Goal: Information Seeking & Learning: Learn about a topic

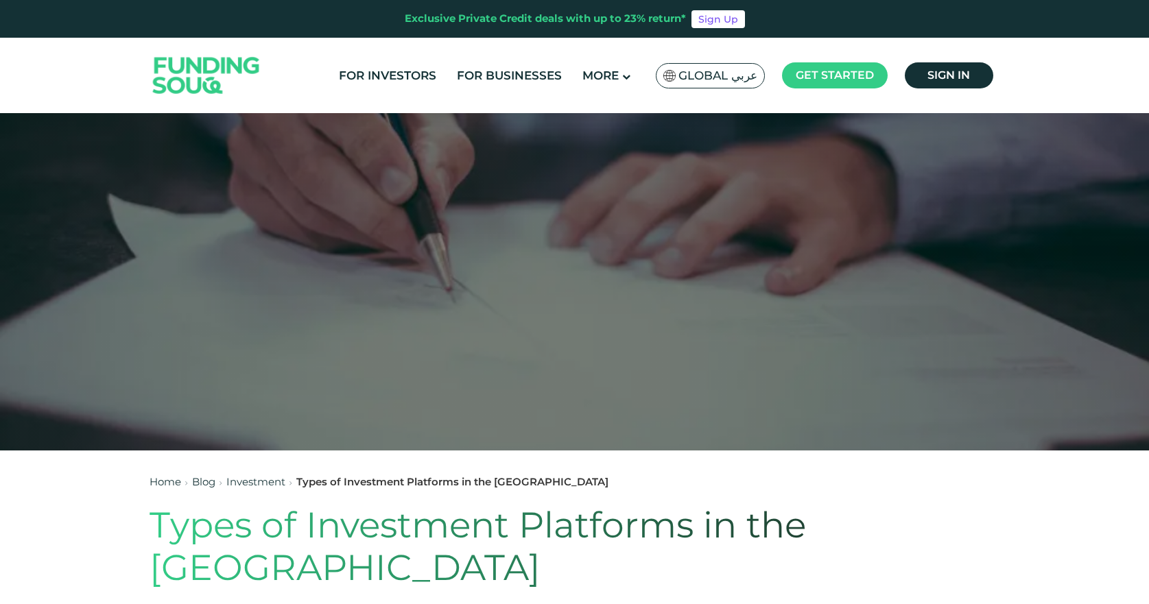
scroll to position [137, 0]
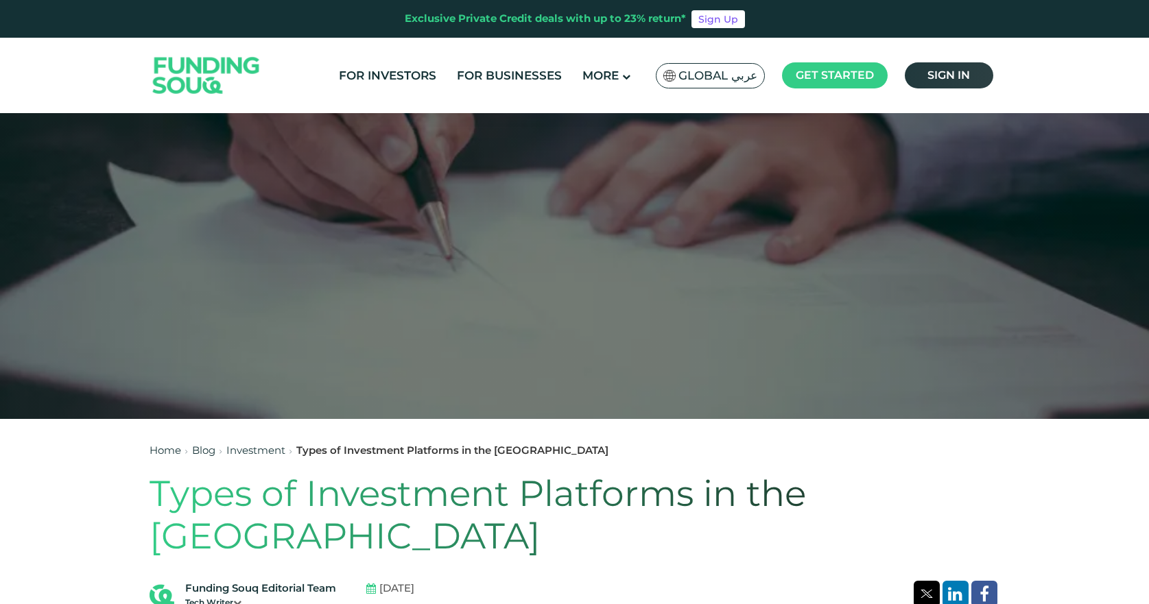
click at [926, 77] on link "Sign in" at bounding box center [949, 75] width 89 height 26
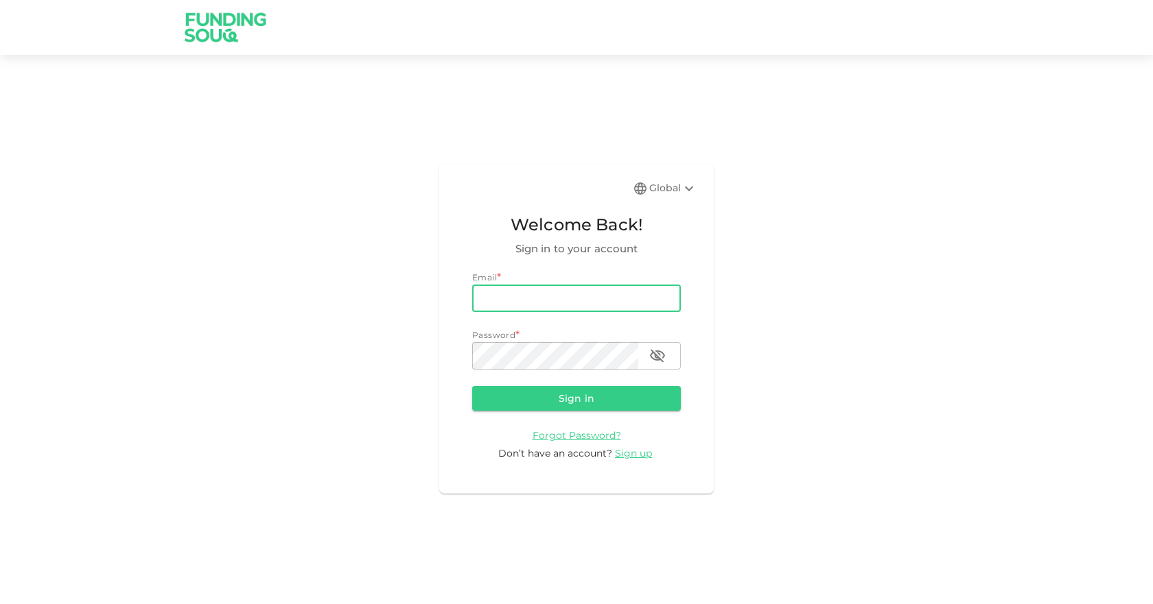
click at [504, 301] on input "email" at bounding box center [576, 298] width 209 height 27
click at [583, 285] on input "email" at bounding box center [576, 298] width 209 height 27
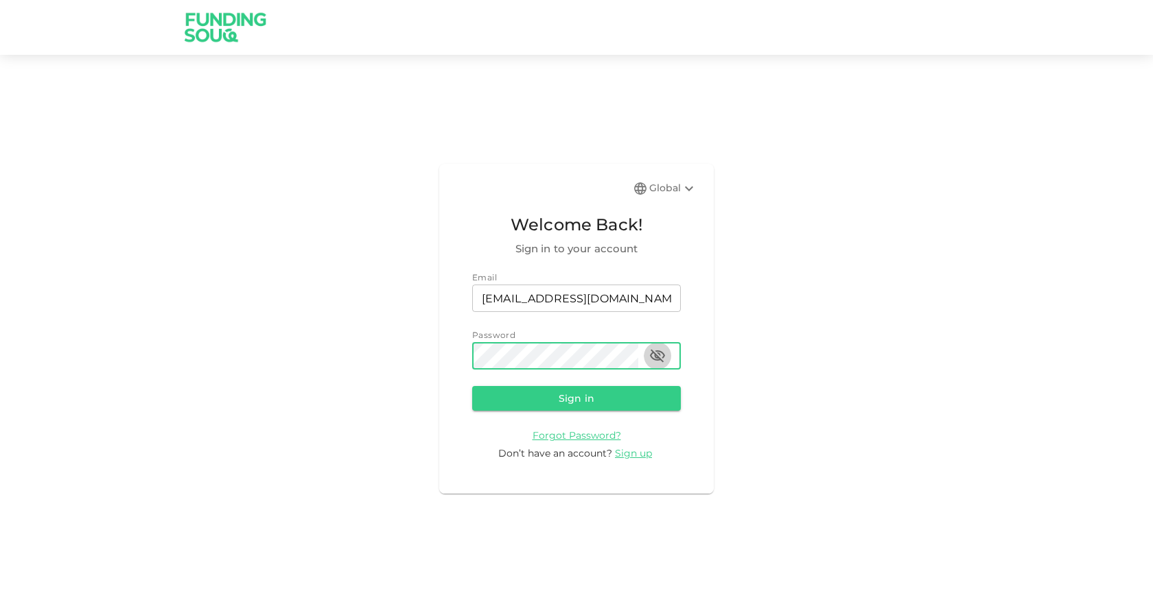
click at [662, 354] on icon "button" at bounding box center [657, 356] width 15 height 13
click at [586, 396] on button "Sign in" at bounding box center [576, 398] width 209 height 25
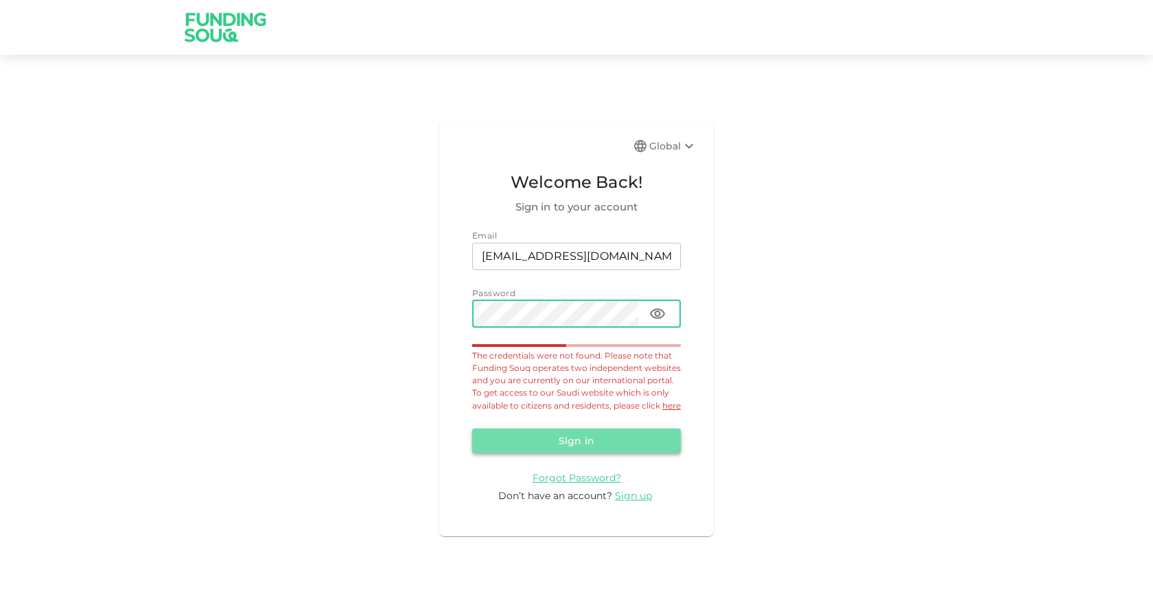
click at [578, 454] on button "Sign in" at bounding box center [576, 441] width 209 height 25
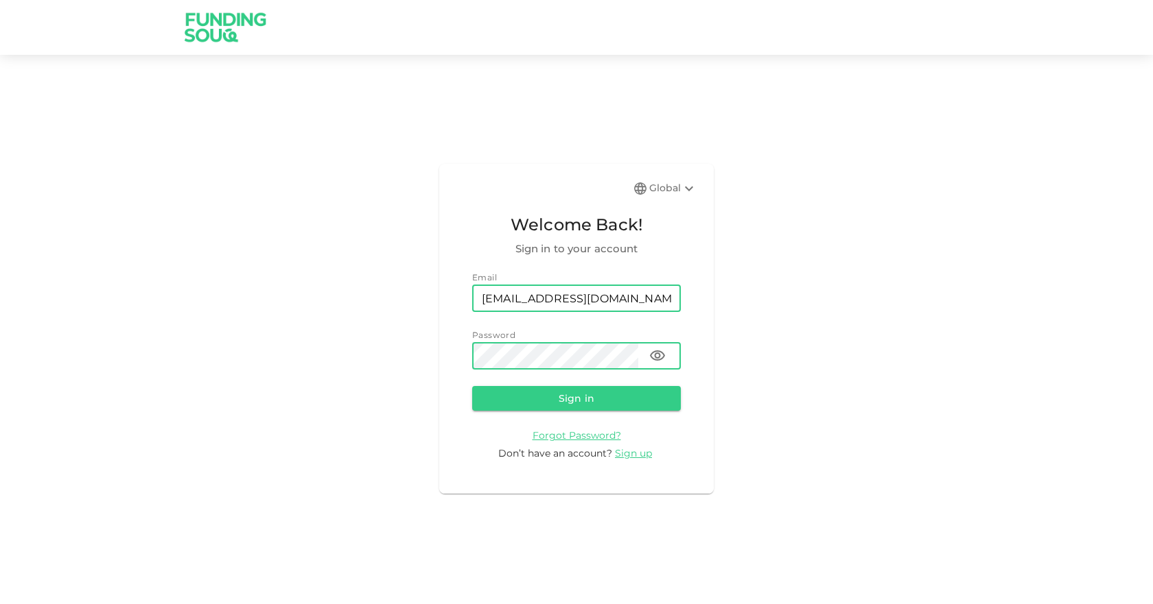
click at [557, 297] on input "[EMAIL_ADDRESS][DOMAIN_NAME]" at bounding box center [576, 298] width 209 height 27
type input "[EMAIL_ADDRESS][DOMAIN_NAME]"
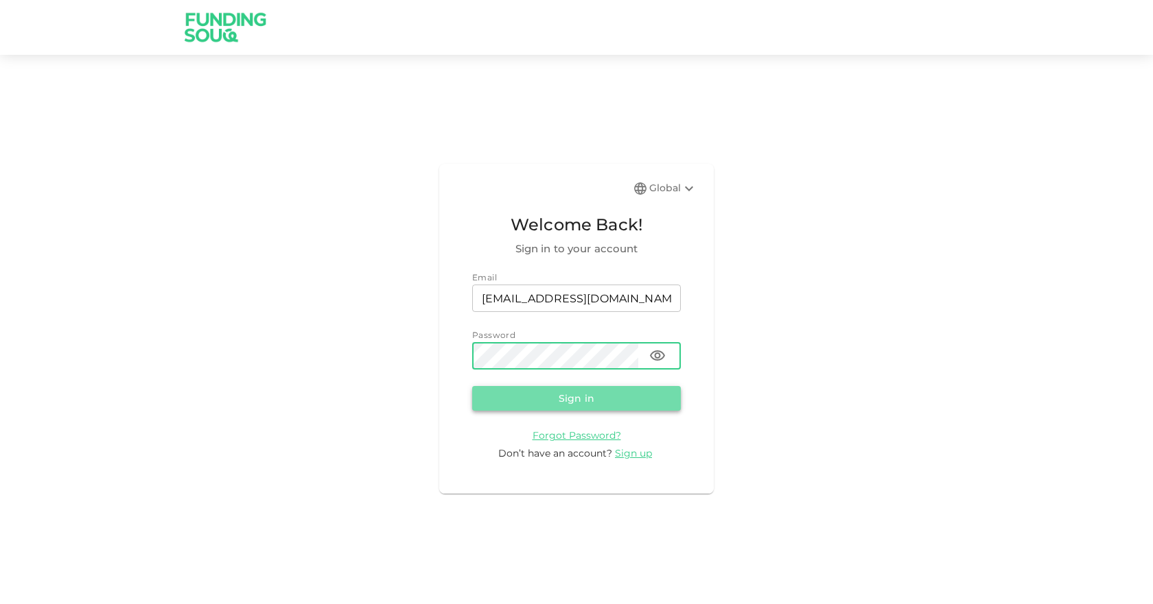
click at [589, 405] on button "Sign in" at bounding box center [576, 398] width 209 height 25
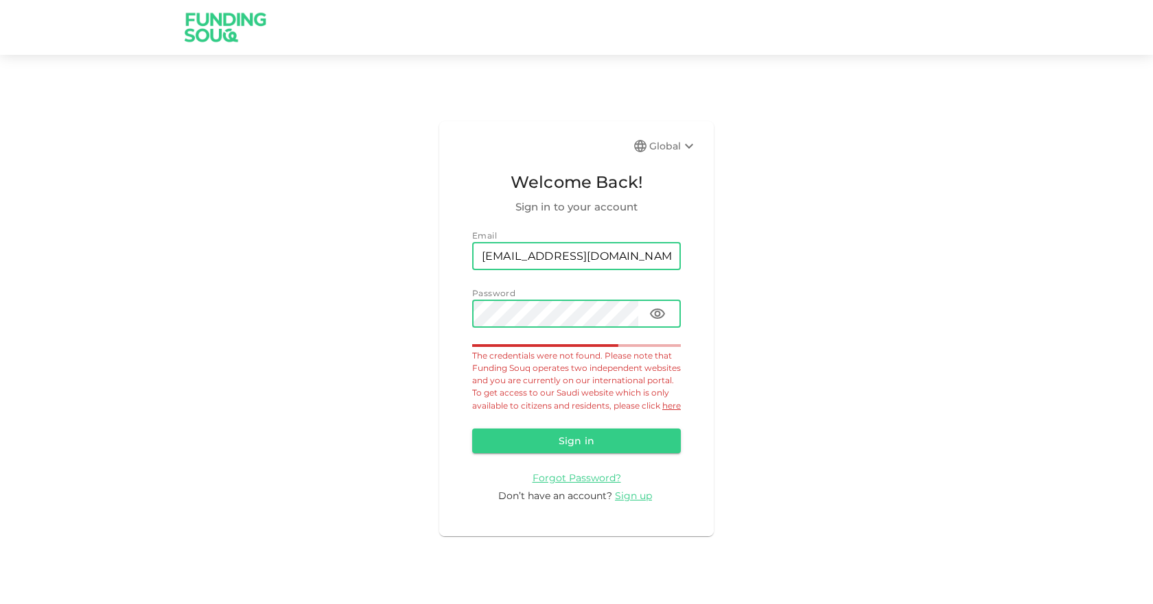
drag, startPoint x: 649, startPoint y: 250, endPoint x: 408, endPoint y: 251, distance: 241.5
click at [408, 251] on div "Global Welcome Back! Sign in to your account Email email [EMAIL_ADDRESS][DOMAIN…" at bounding box center [576, 328] width 1153 height 515
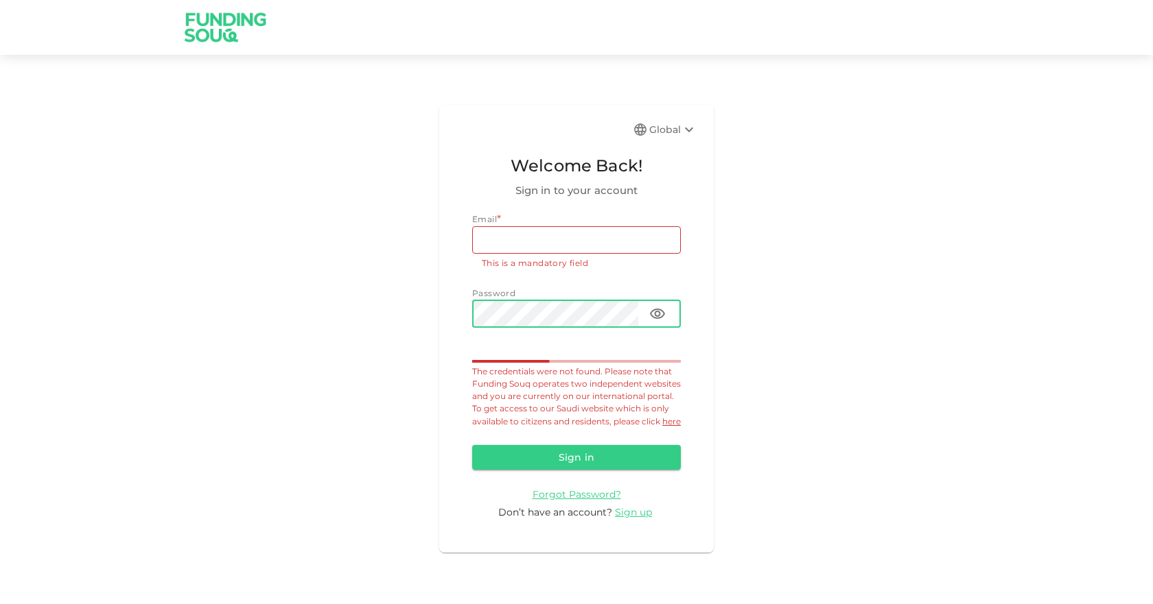
click at [427, 310] on div "Global Welcome Back! Sign in to your account Email * email email This is a mand…" at bounding box center [576, 328] width 1153 height 515
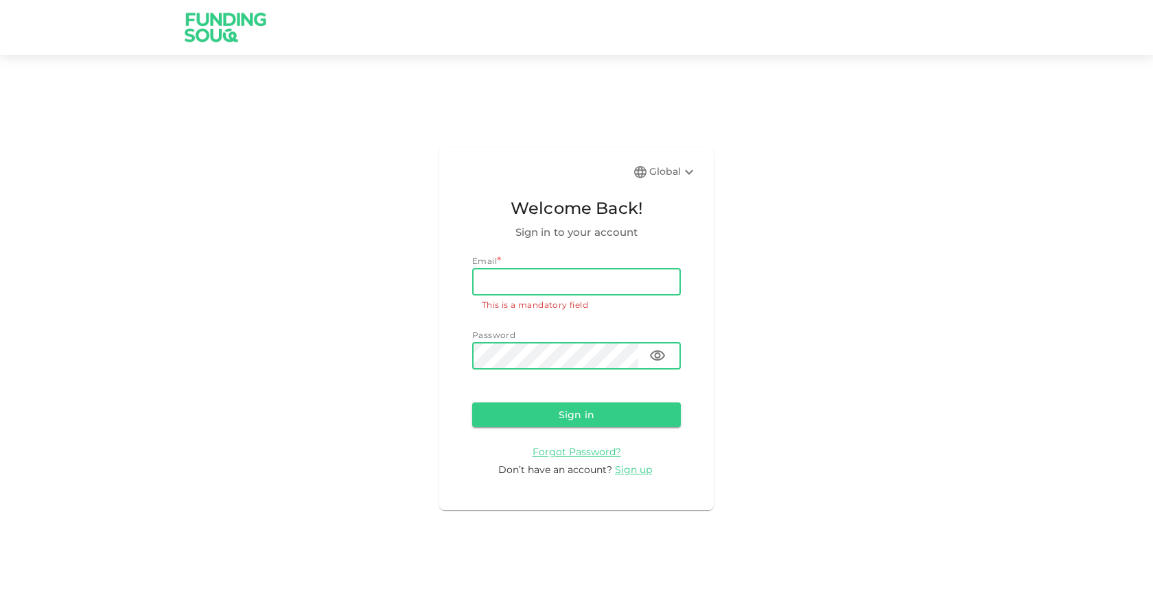
click at [553, 276] on input "email" at bounding box center [576, 281] width 209 height 27
type input "[EMAIL_ADDRESS][DOMAIN_NAME]"
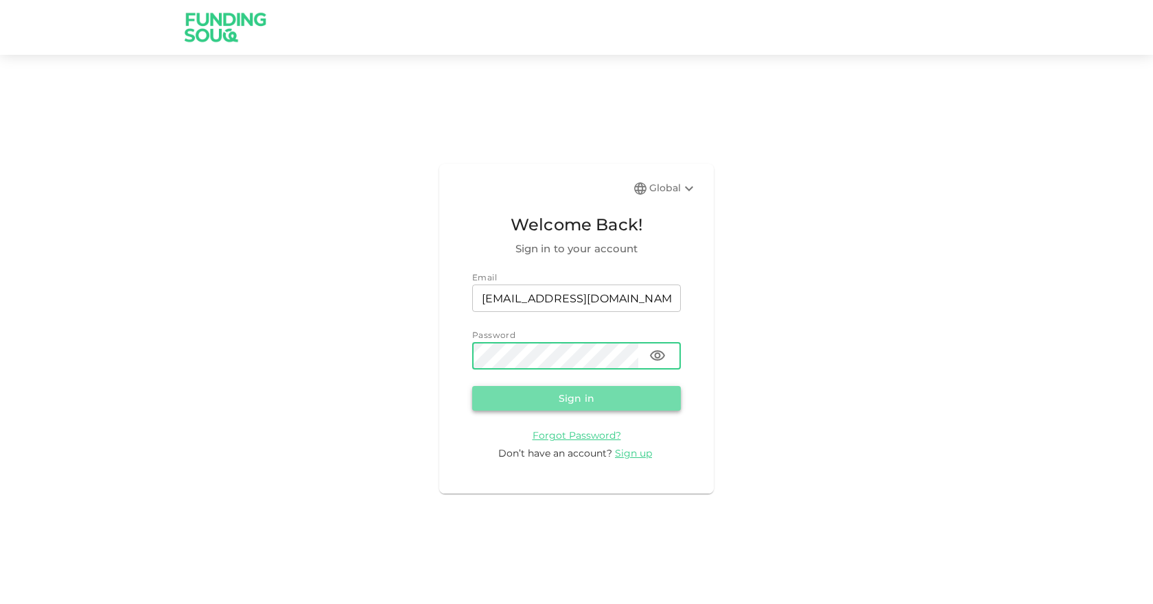
click at [580, 404] on button "Sign in" at bounding box center [576, 398] width 209 height 25
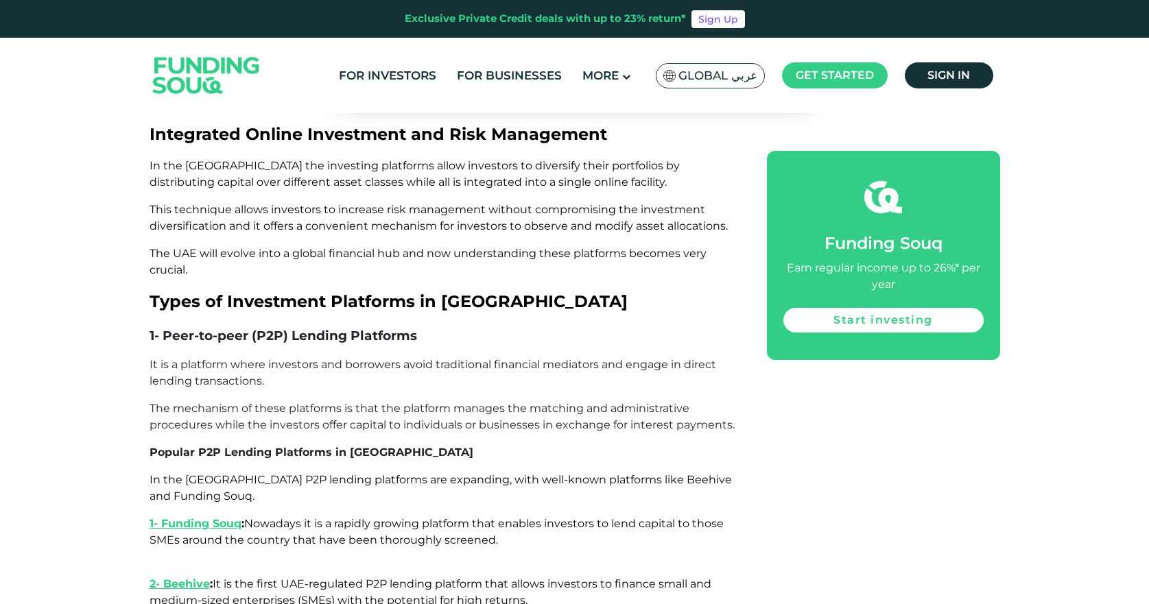
scroll to position [1441, 0]
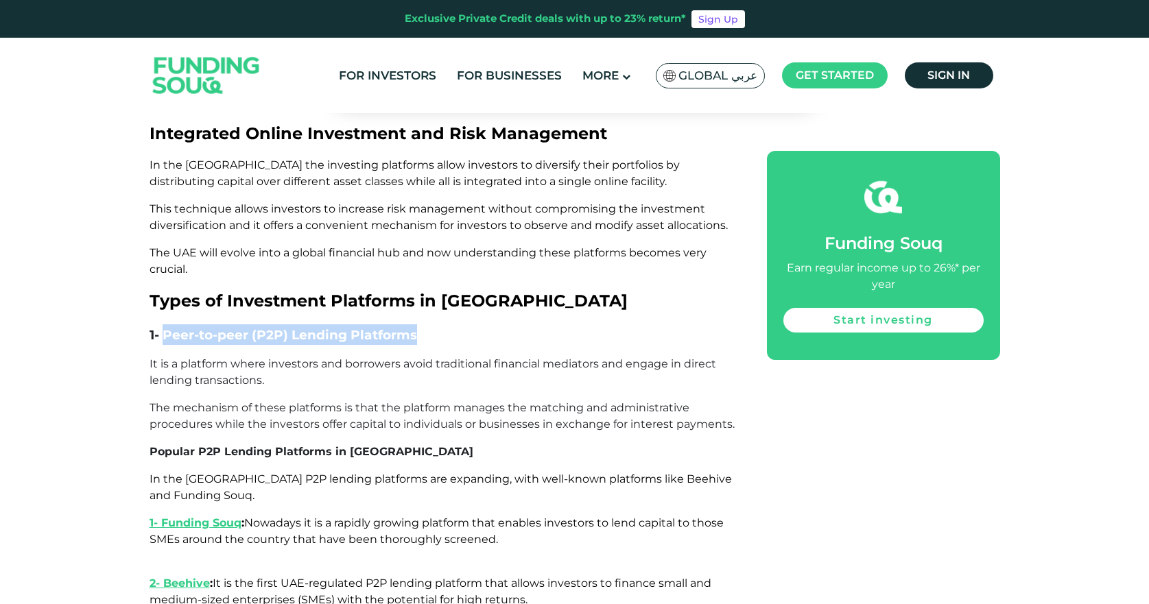
drag, startPoint x: 424, startPoint y: 292, endPoint x: 162, endPoint y: 298, distance: 262.2
click at [162, 325] on h3 "1- Peer-to-peer (P2P) Lending Platforms" at bounding box center [443, 335] width 587 height 21
copy span "Peer-to-peer (P2P) Lending Platforms"
